Goal: Task Accomplishment & Management: Manage account settings

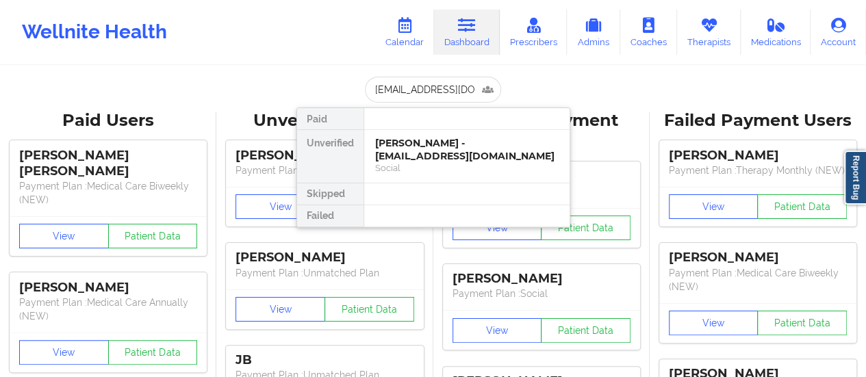
click at [404, 142] on div "[PERSON_NAME] - [EMAIL_ADDRESS][DOMAIN_NAME]" at bounding box center [467, 149] width 184 height 25
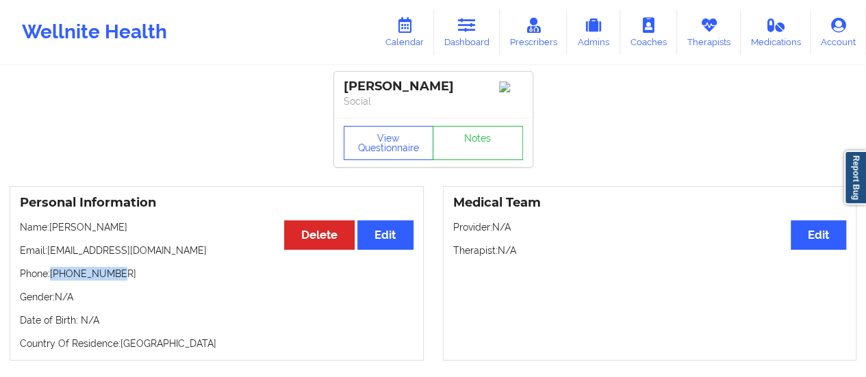
drag, startPoint x: 121, startPoint y: 276, endPoint x: 53, endPoint y: 280, distance: 67.2
click at [53, 280] on p "Phone: [PHONE_NUMBER]" at bounding box center [217, 274] width 394 height 14
copy p "[PHONE_NUMBER]"
click at [714, 25] on icon at bounding box center [709, 25] width 18 height 15
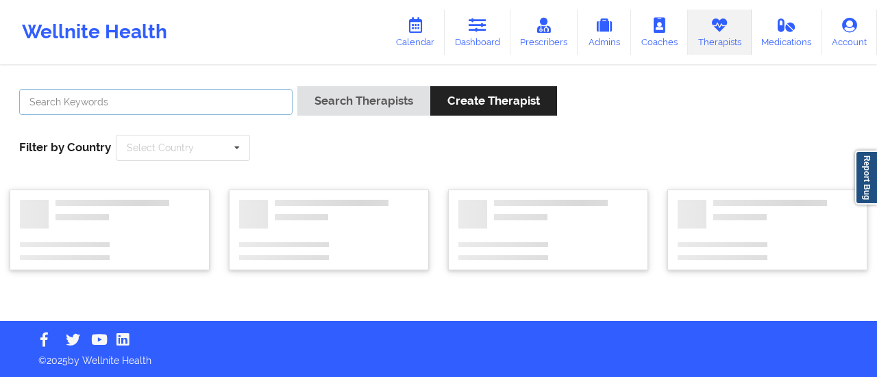
click at [240, 103] on input "text" at bounding box center [155, 102] width 273 height 26
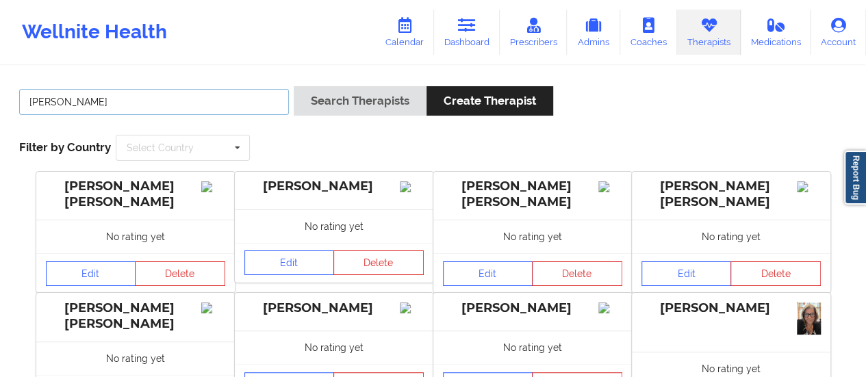
type input "[PERSON_NAME]"
click at [294, 86] on button "Search Therapists" at bounding box center [360, 100] width 133 height 29
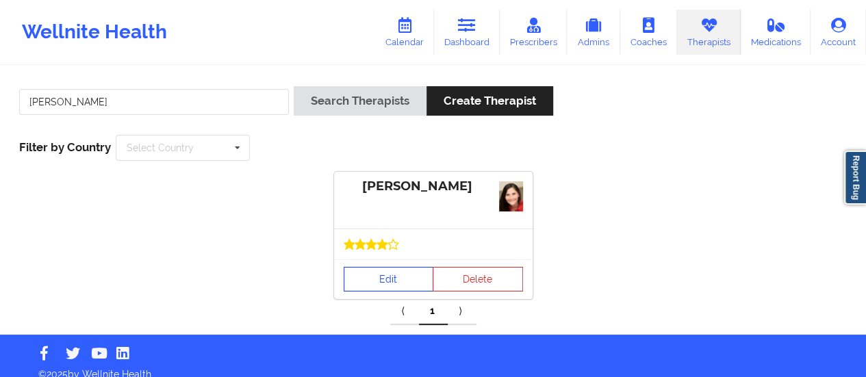
click at [403, 277] on link "Edit" at bounding box center [389, 279] width 90 height 25
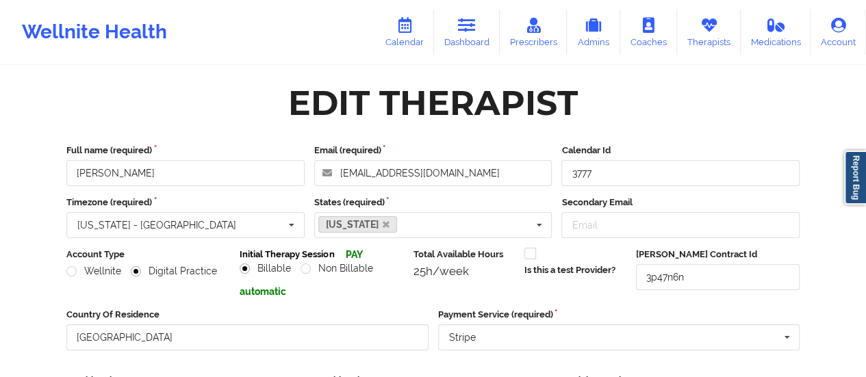
scroll to position [247, 0]
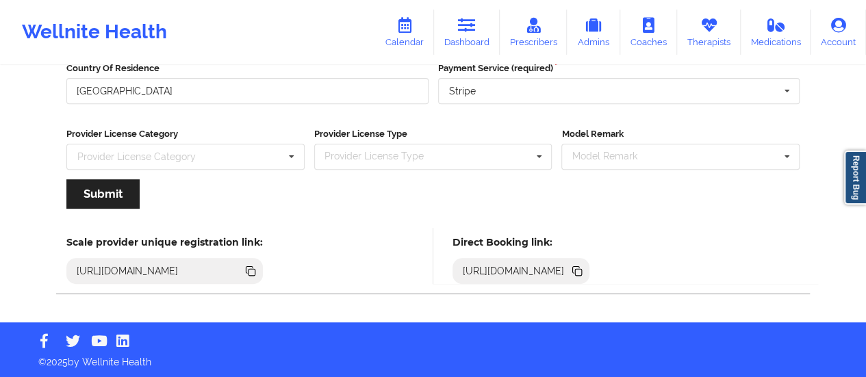
click at [580, 268] on icon at bounding box center [576, 269] width 7 height 7
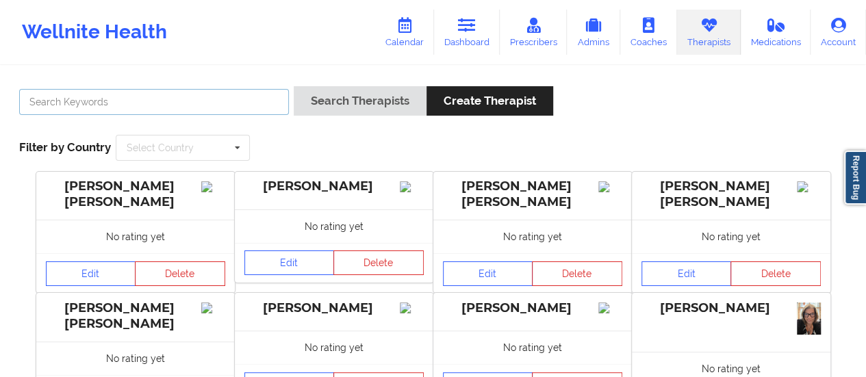
click at [214, 102] on input "text" at bounding box center [154, 102] width 270 height 26
type input "[PERSON_NAME]"
click at [294, 86] on button "Search Therapists" at bounding box center [360, 100] width 133 height 29
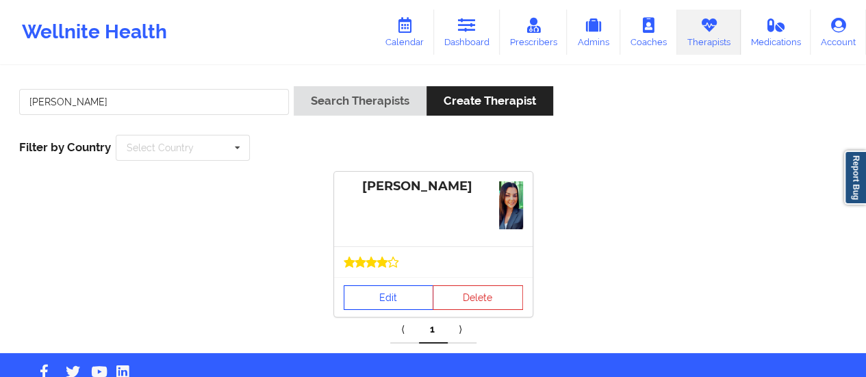
click at [392, 297] on link "Edit" at bounding box center [389, 298] width 90 height 25
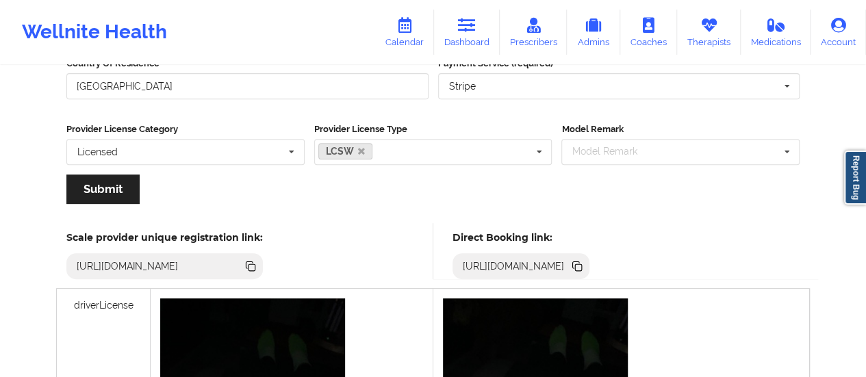
scroll to position [312, 0]
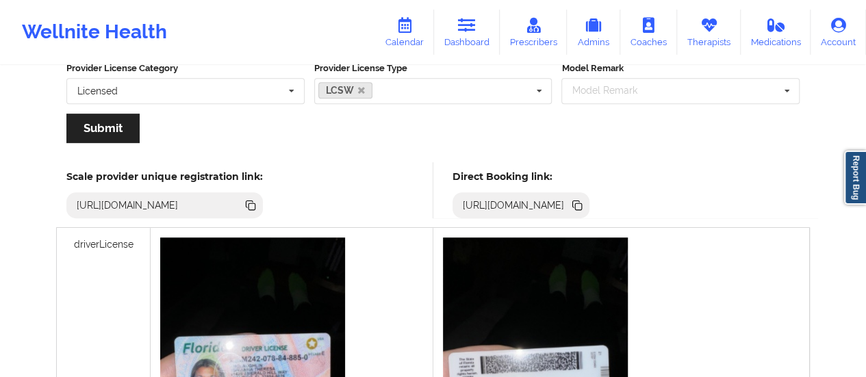
click at [590, 212] on div "[URL][DOMAIN_NAME]" at bounding box center [522, 205] width 138 height 26
click at [585, 209] on icon at bounding box center [577, 205] width 15 height 15
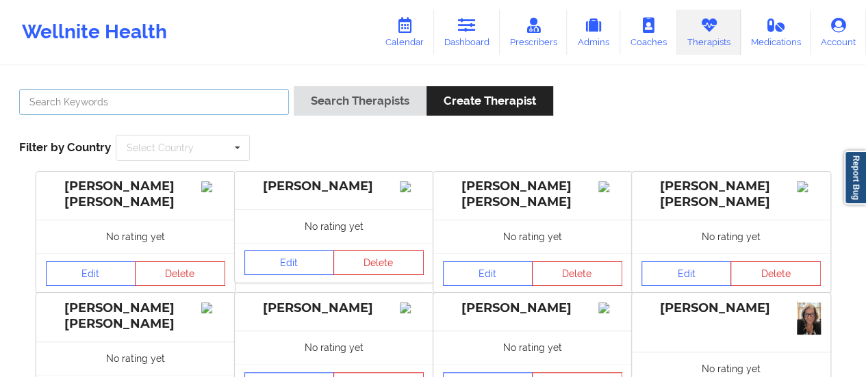
click at [193, 108] on input "text" at bounding box center [154, 102] width 270 height 26
type input "[PERSON_NAME]"
click at [294, 86] on button "Search Therapists" at bounding box center [360, 100] width 133 height 29
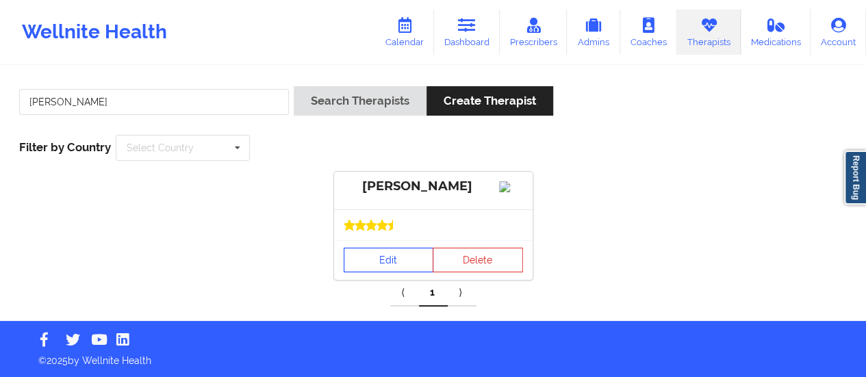
click at [373, 273] on link "Edit" at bounding box center [389, 260] width 90 height 25
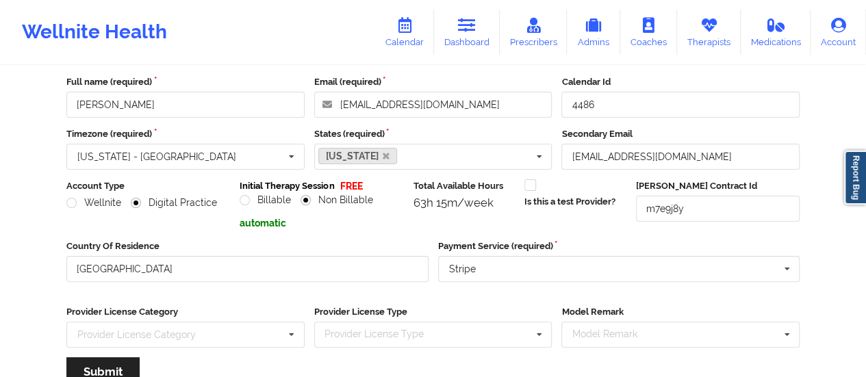
scroll to position [247, 0]
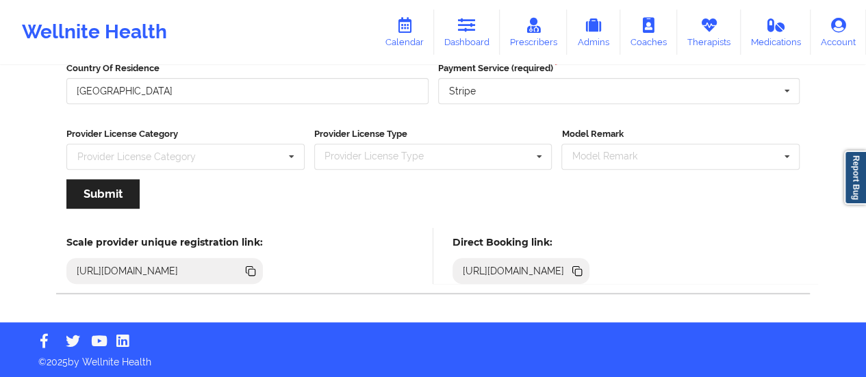
click at [580, 269] on icon at bounding box center [576, 269] width 7 height 7
